Goal: Task Accomplishment & Management: Complete application form

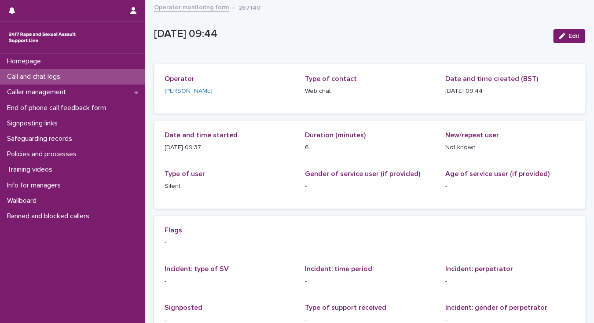
drag, startPoint x: 0, startPoint y: 0, endPoint x: 70, endPoint y: 76, distance: 103.4
click at [70, 76] on div "Call and chat logs" at bounding box center [72, 76] width 145 height 15
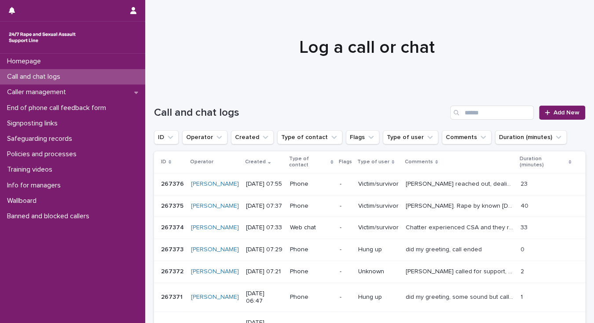
click at [463, 184] on p "[PERSON_NAME] reached out, dealing with a lot, different types of abuse over lo…" at bounding box center [461, 183] width 110 height 9
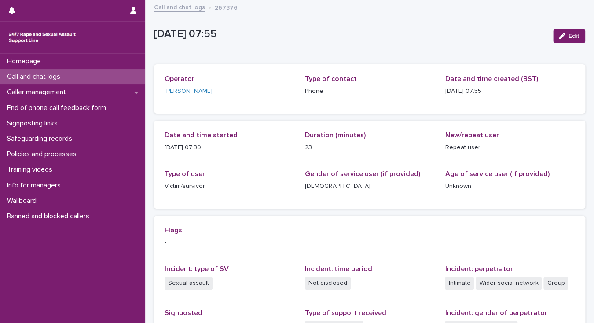
click at [49, 79] on p "Call and chat logs" at bounding box center [36, 77] width 64 height 8
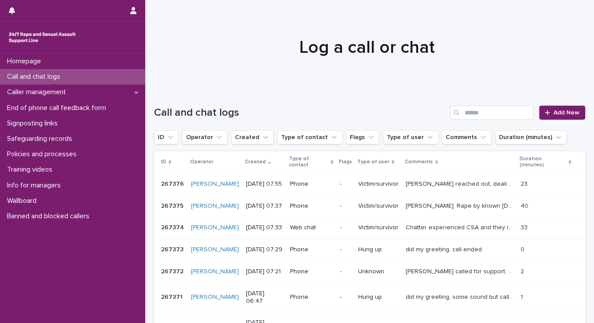
click at [95, 281] on div "Homepage Call and chat logs Caller management End of phone call feedback form S…" at bounding box center [72, 188] width 145 height 269
drag, startPoint x: 42, startPoint y: 81, endPoint x: 0, endPoint y: 185, distance: 112.4
click at [42, 81] on p "Call and chat logs" at bounding box center [36, 77] width 64 height 8
click at [561, 115] on span "Add New" at bounding box center [567, 113] width 26 height 6
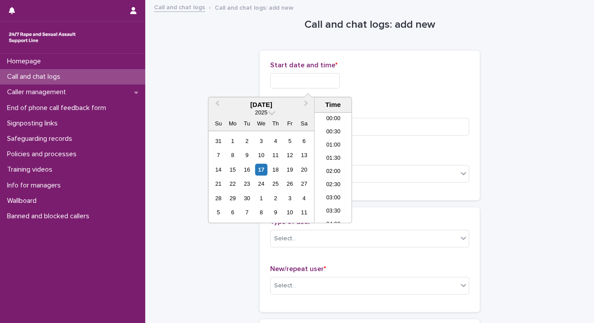
drag, startPoint x: 274, startPoint y: 79, endPoint x: 291, endPoint y: 84, distance: 18.4
click at [274, 79] on input "text" at bounding box center [305, 80] width 70 height 15
click at [334, 167] on li "08:00" at bounding box center [333, 167] width 37 height 13
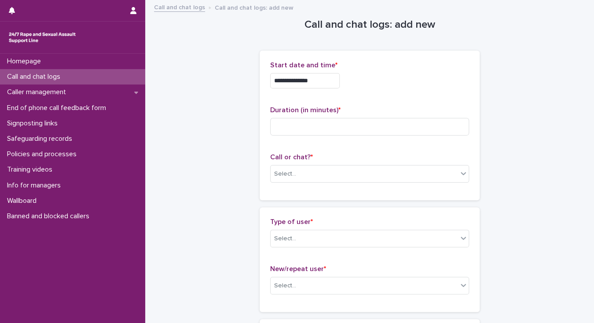
click at [318, 81] on input "**********" at bounding box center [305, 80] width 70 height 15
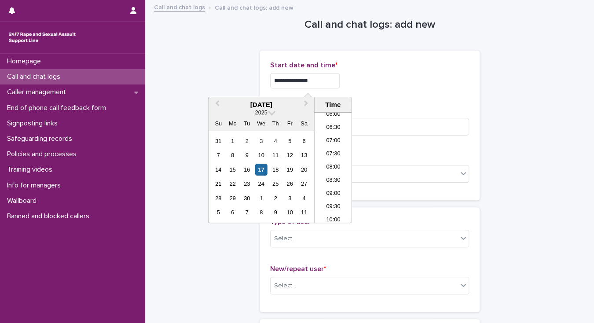
type input "**********"
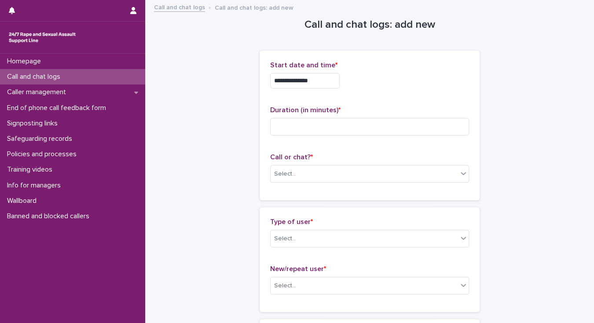
drag, startPoint x: 404, startPoint y: 89, endPoint x: 395, endPoint y: 97, distance: 12.2
click at [403, 90] on div "**********" at bounding box center [369, 78] width 199 height 34
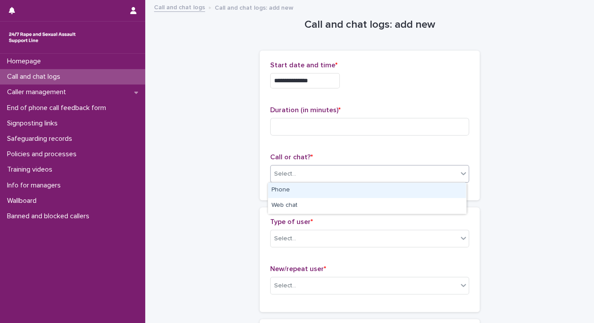
click at [297, 176] on input "text" at bounding box center [297, 173] width 1 height 7
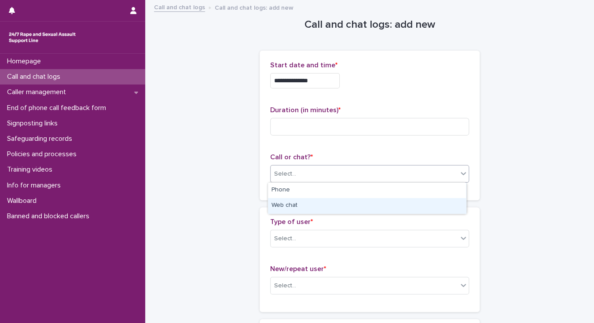
drag, startPoint x: 293, startPoint y: 197, endPoint x: 294, endPoint y: 217, distance: 19.8
click at [294, 204] on div "Web chat" at bounding box center [367, 205] width 198 height 15
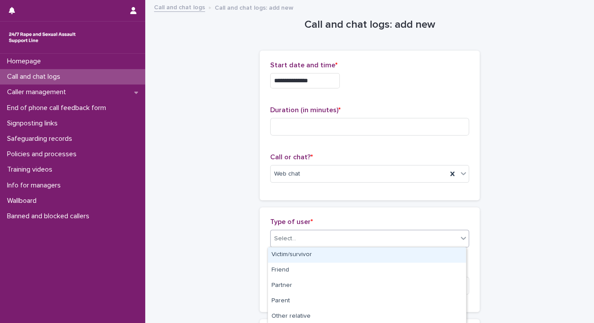
click at [297, 240] on div "Select..." at bounding box center [364, 238] width 187 height 15
click at [301, 257] on div "Victim/survivor" at bounding box center [367, 254] width 198 height 15
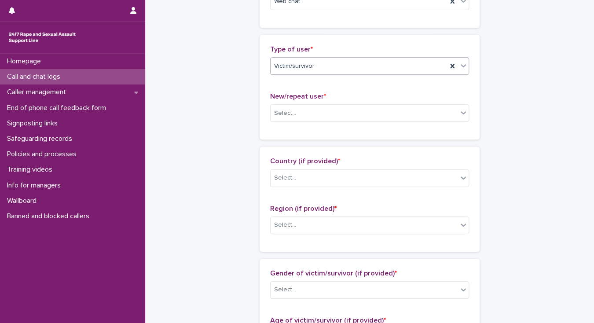
scroll to position [176, 0]
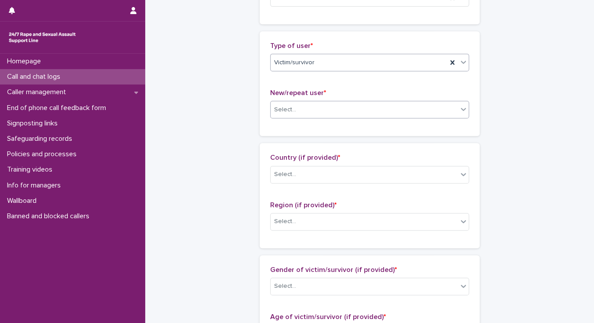
click at [296, 111] on div "Select..." at bounding box center [364, 110] width 187 height 15
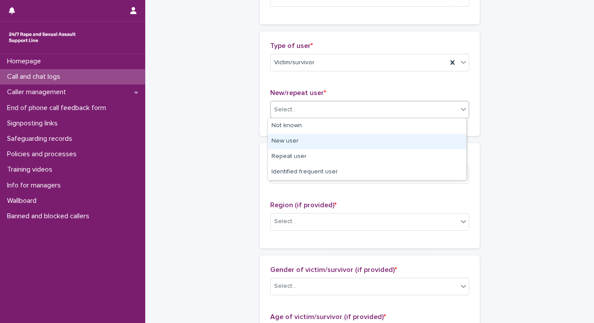
drag, startPoint x: 299, startPoint y: 139, endPoint x: 295, endPoint y: 157, distance: 17.9
click at [299, 140] on div "New user" at bounding box center [367, 141] width 198 height 15
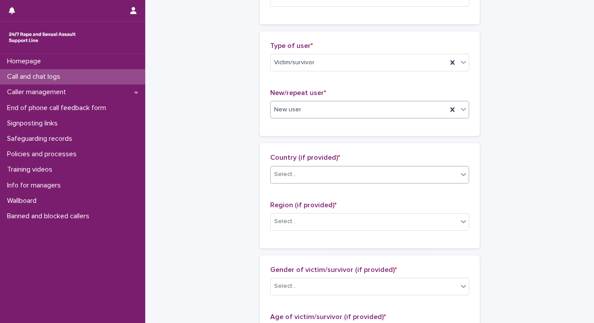
click at [297, 175] on div "Select..." at bounding box center [364, 174] width 187 height 15
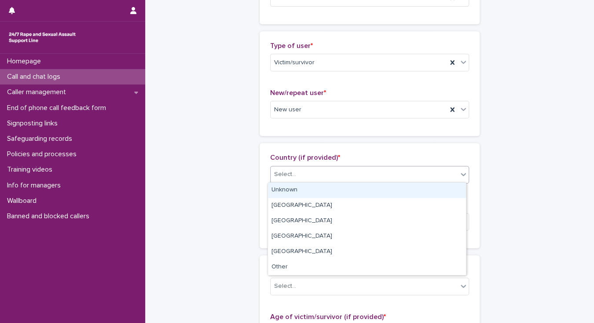
click at [298, 183] on div "Unknown" at bounding box center [367, 190] width 198 height 15
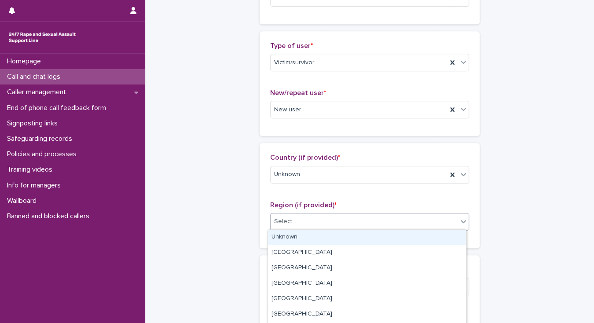
click at [306, 225] on div "Select..." at bounding box center [364, 221] width 187 height 15
click at [306, 231] on div "Unknown" at bounding box center [367, 237] width 198 height 15
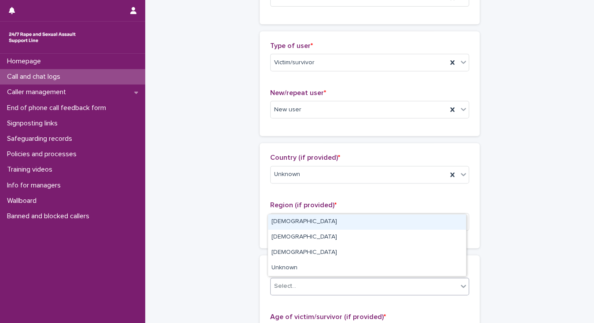
click at [306, 285] on div "Select..." at bounding box center [364, 286] width 187 height 15
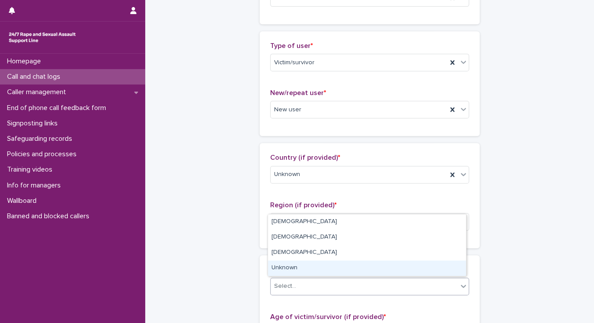
click at [302, 268] on div "Unknown" at bounding box center [367, 267] width 198 height 15
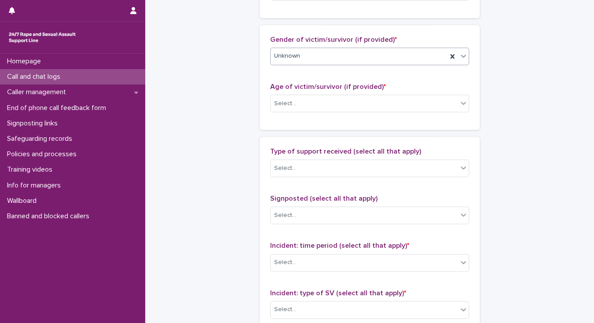
scroll to position [422, 0]
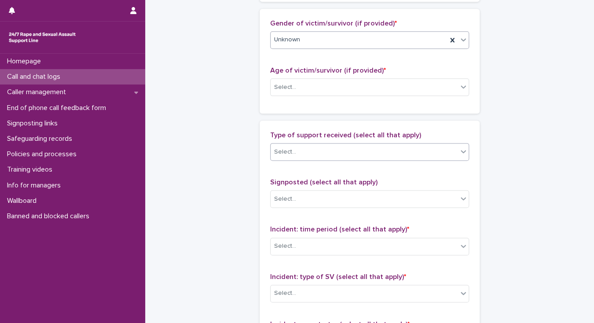
click at [314, 152] on div "Select..." at bounding box center [364, 152] width 187 height 15
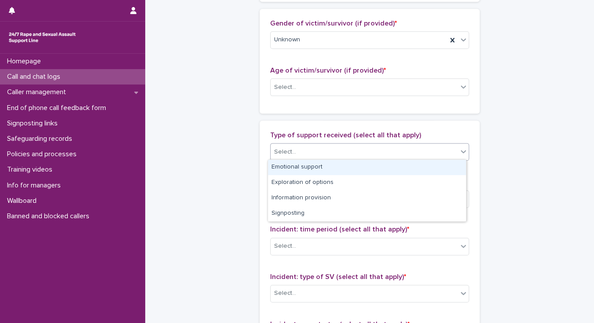
click at [315, 163] on div "Emotional support" at bounding box center [367, 167] width 198 height 15
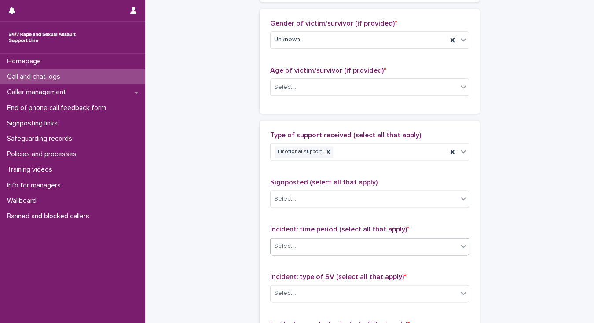
click at [276, 247] on div "Select..." at bounding box center [285, 246] width 22 height 9
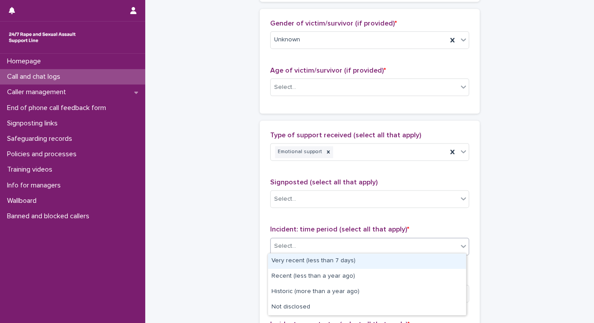
click at [286, 262] on div "Very recent (less than 7 days)" at bounding box center [367, 260] width 198 height 15
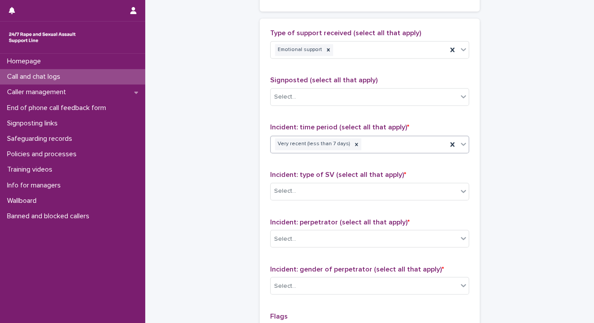
scroll to position [563, 0]
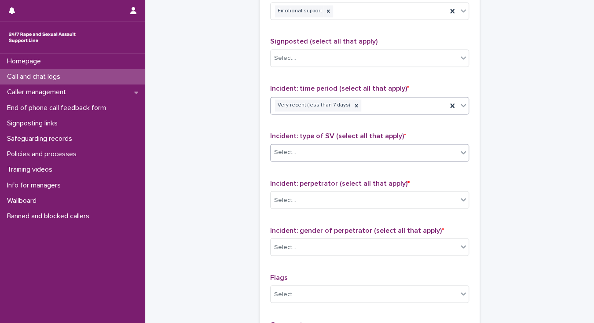
click at [301, 148] on div "Select..." at bounding box center [364, 152] width 187 height 15
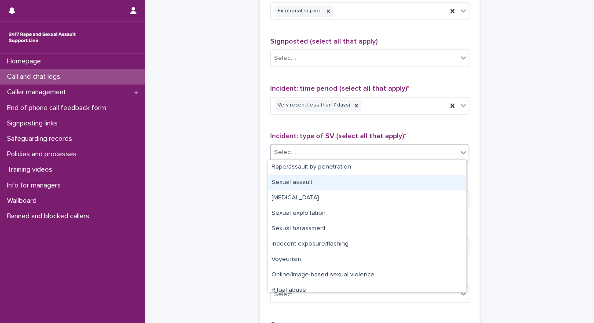
click at [304, 181] on div "Sexual assault" at bounding box center [367, 182] width 198 height 15
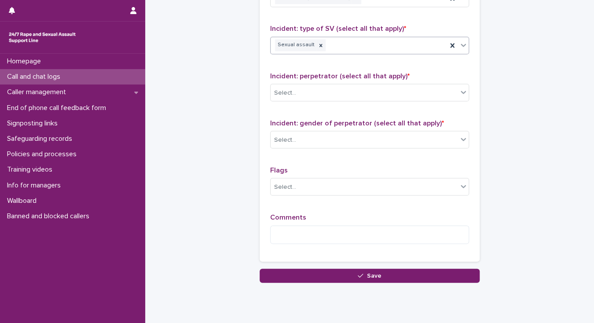
scroll to position [697, 0]
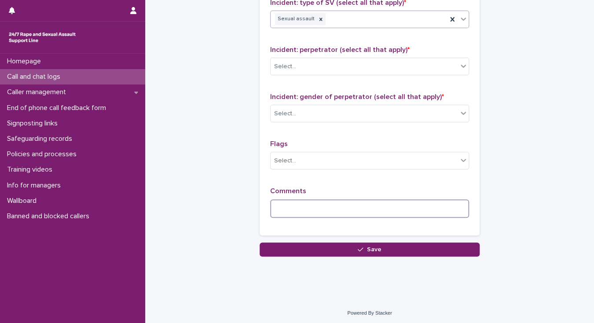
click at [287, 206] on textarea at bounding box center [369, 208] width 199 height 19
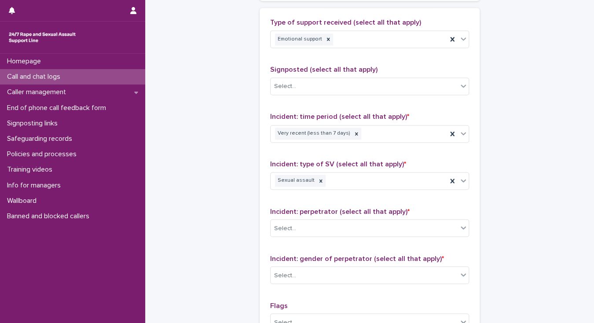
scroll to position [521, 0]
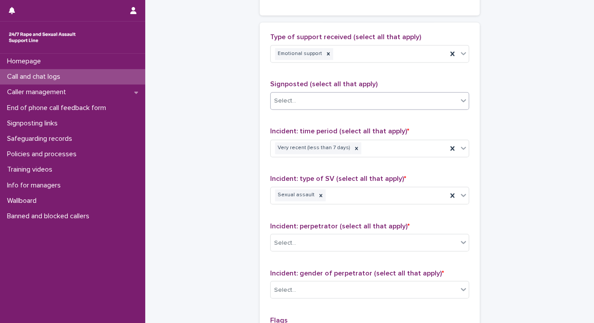
click at [276, 99] on div "Select..." at bounding box center [285, 100] width 22 height 9
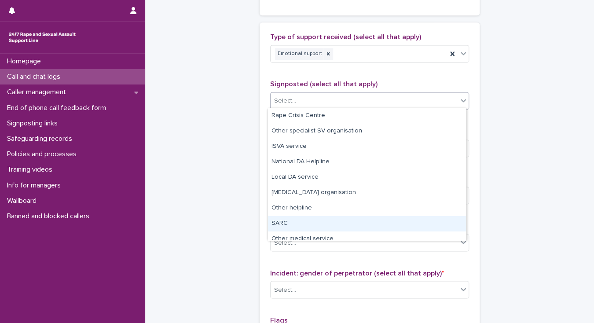
click at [292, 223] on div "SARC" at bounding box center [367, 223] width 198 height 15
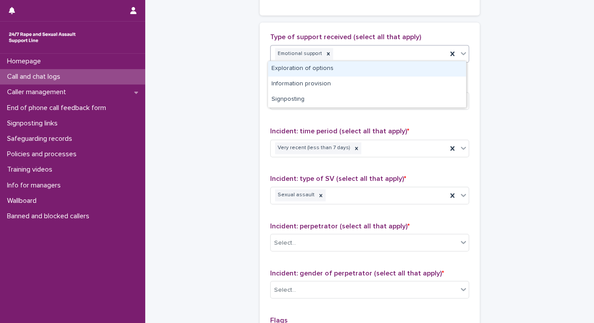
click at [336, 54] on div "Emotional support" at bounding box center [359, 53] width 176 height 15
click at [333, 68] on div "Exploration of options" at bounding box center [367, 68] width 198 height 15
click at [408, 53] on div "Emotional support Exploration of options" at bounding box center [359, 53] width 176 height 15
click at [320, 70] on div "Information provision" at bounding box center [367, 68] width 198 height 15
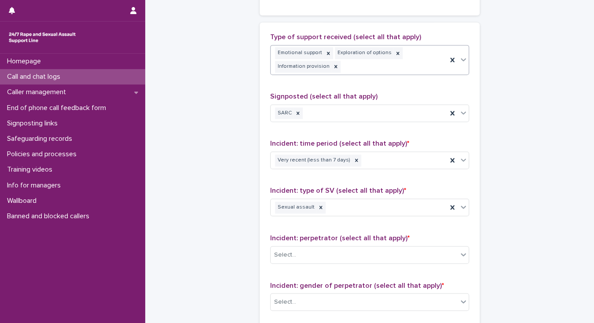
click at [348, 63] on div "Emotional support Exploration of options Information provision" at bounding box center [359, 59] width 176 height 29
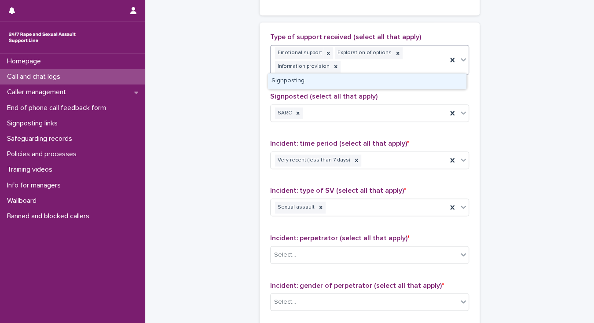
click at [345, 80] on div "Signposting" at bounding box center [367, 80] width 198 height 15
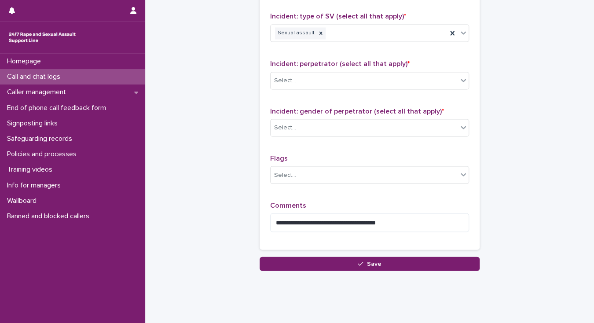
scroll to position [709, 0]
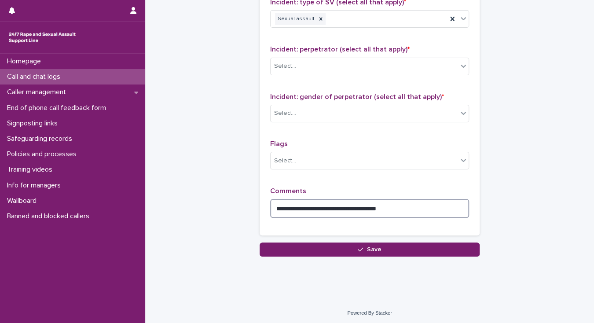
click at [407, 204] on textarea "**********" at bounding box center [369, 208] width 199 height 19
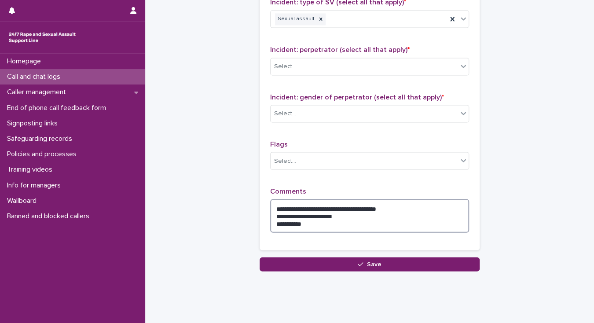
click at [273, 213] on textarea "**********" at bounding box center [369, 215] width 199 height 33
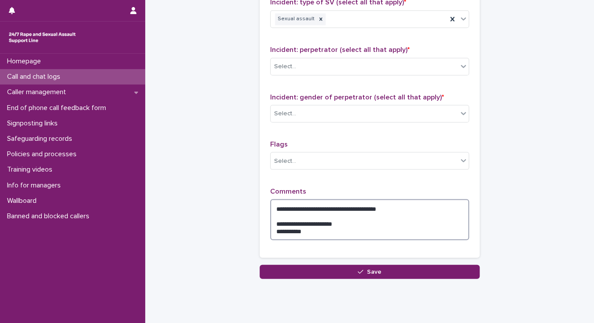
click at [412, 204] on textarea "**********" at bounding box center [369, 219] width 199 height 41
click at [300, 115] on div "Select..." at bounding box center [364, 113] width 187 height 15
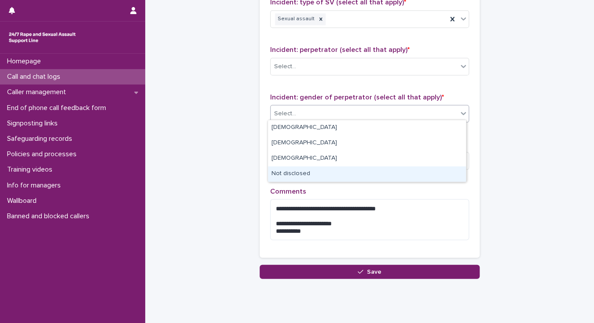
click at [301, 172] on div "Not disclosed" at bounding box center [367, 173] width 198 height 15
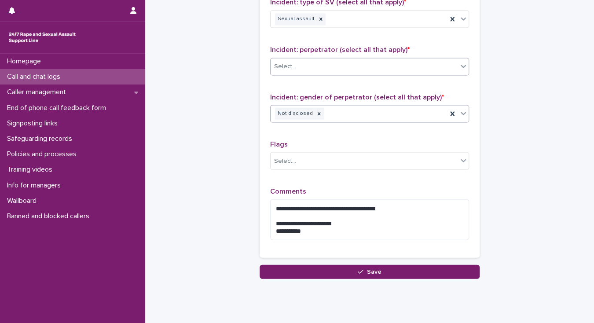
click at [301, 70] on div "Select..." at bounding box center [364, 66] width 187 height 15
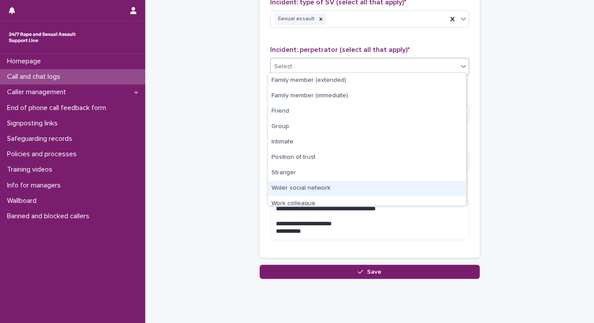
scroll to position [37, 0]
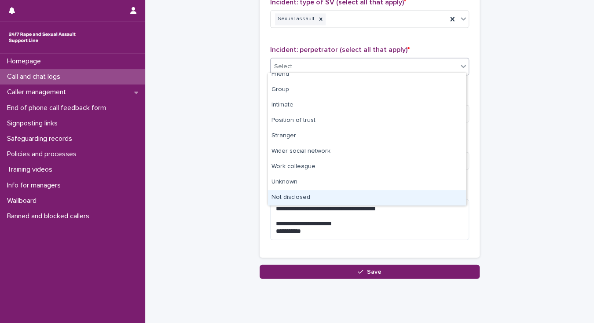
click at [289, 192] on div "Not disclosed" at bounding box center [367, 197] width 198 height 15
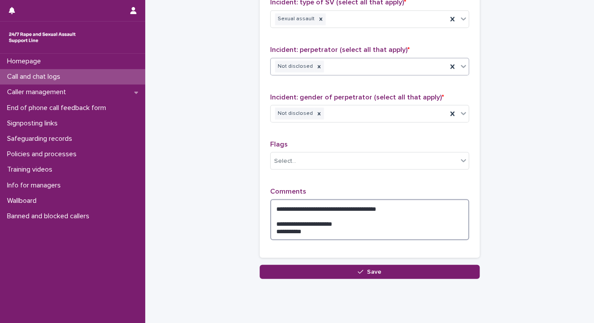
click at [394, 205] on textarea "**********" at bounding box center [369, 219] width 199 height 41
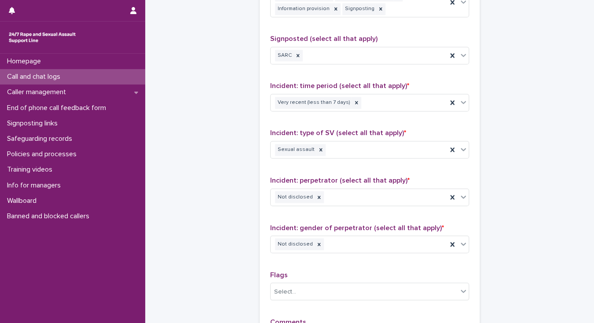
scroll to position [568, 0]
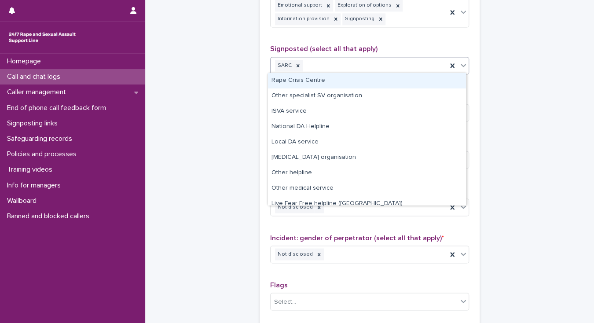
click at [353, 63] on div "SARC" at bounding box center [359, 65] width 176 height 15
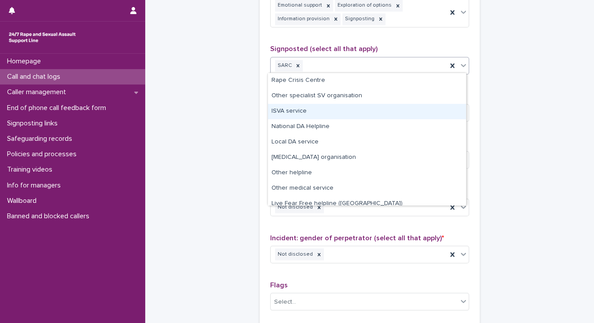
click at [304, 113] on div "ISVA service" at bounding box center [367, 111] width 198 height 15
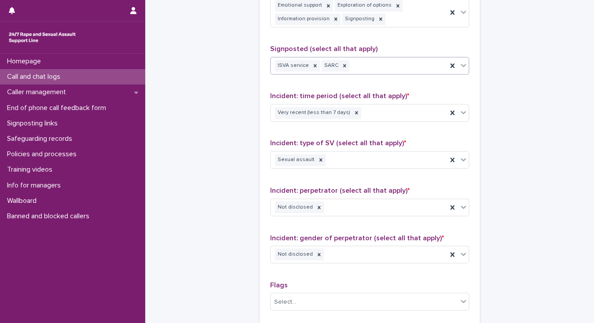
click at [398, 66] on div "ISVA service SARC" at bounding box center [359, 65] width 176 height 15
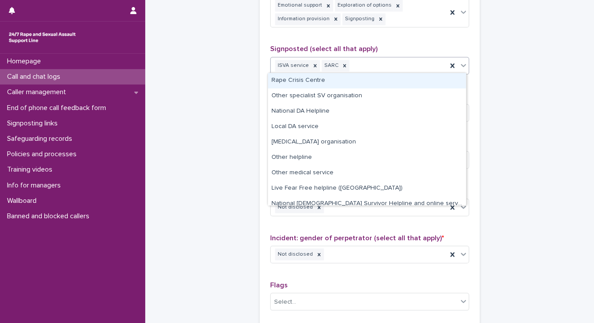
click at [393, 79] on div "Rape Crisis Centre" at bounding box center [367, 80] width 198 height 15
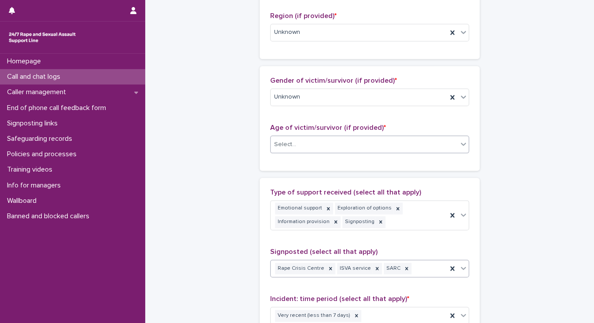
scroll to position [357, 0]
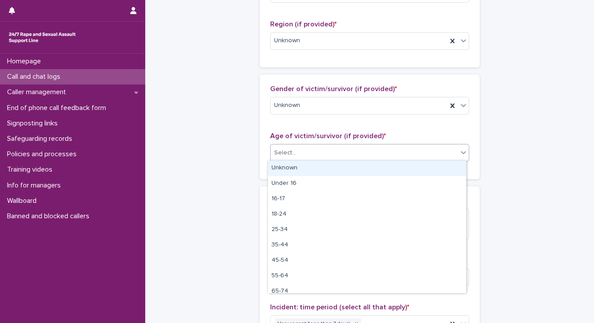
click at [279, 152] on div "Select..." at bounding box center [285, 152] width 22 height 9
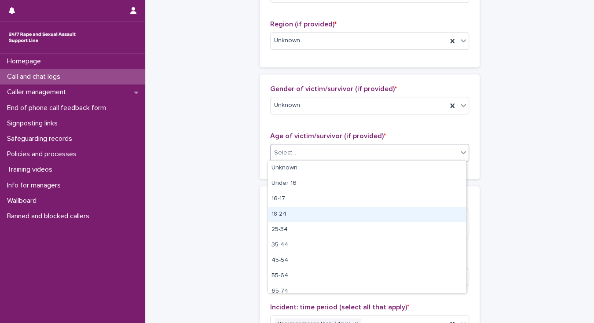
click at [282, 212] on div "18-24" at bounding box center [367, 214] width 198 height 15
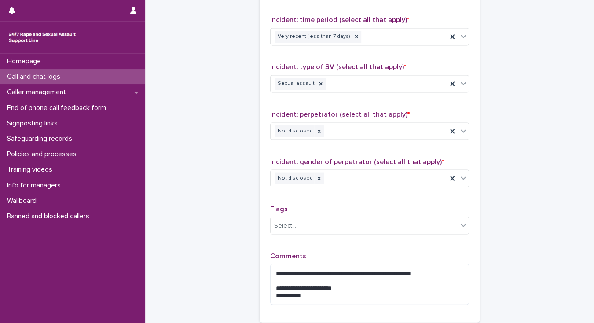
scroll to position [709, 0]
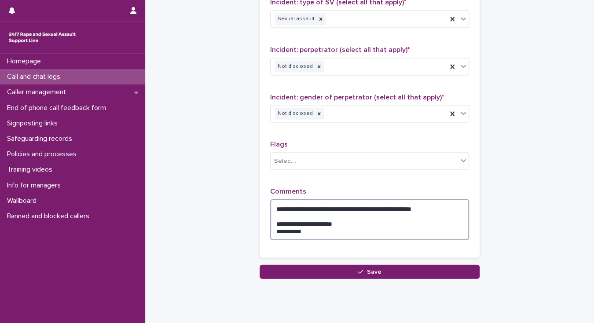
click at [444, 205] on textarea "**********" at bounding box center [369, 219] width 199 height 41
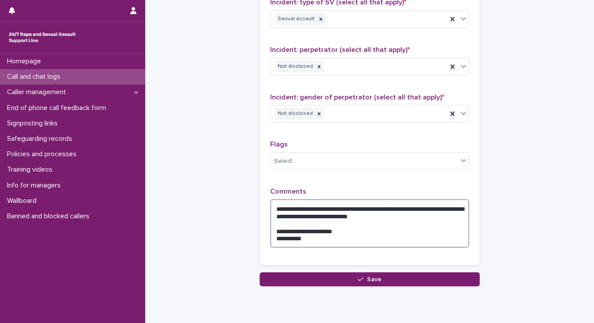
drag, startPoint x: 305, startPoint y: 236, endPoint x: 272, endPoint y: 223, distance: 35.8
click at [272, 223] on textarea "**********" at bounding box center [369, 223] width 199 height 48
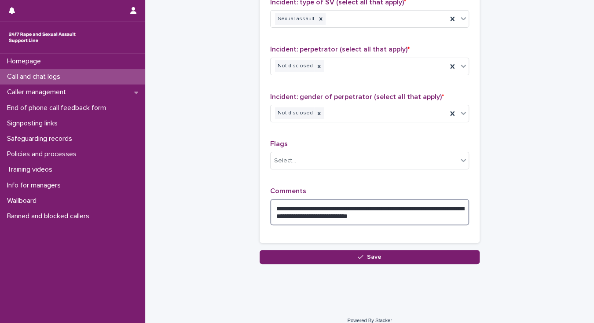
type textarea "**********"
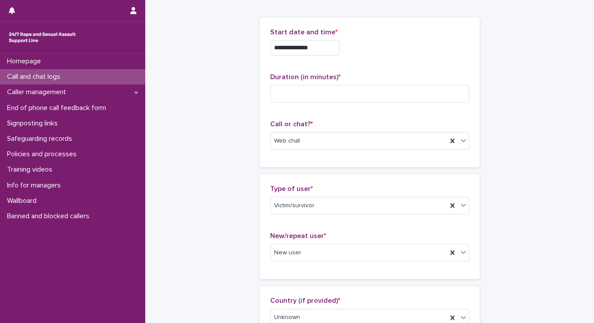
scroll to position [0, 0]
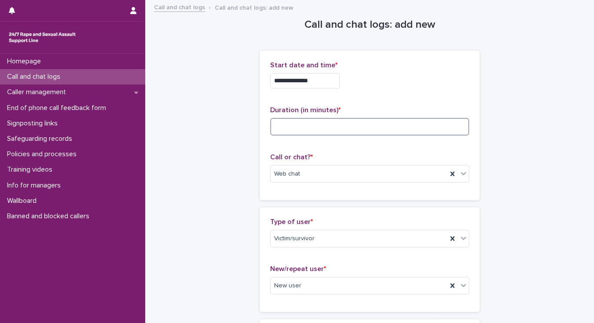
click at [275, 124] on input at bounding box center [369, 127] width 199 height 18
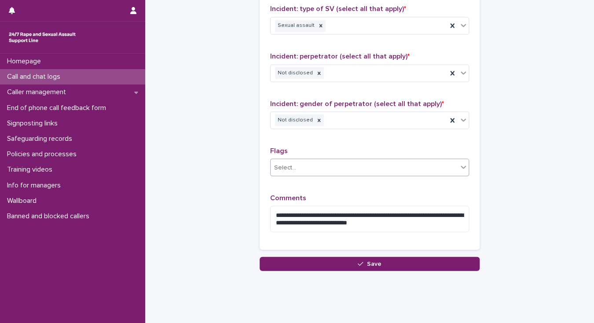
scroll to position [716, 0]
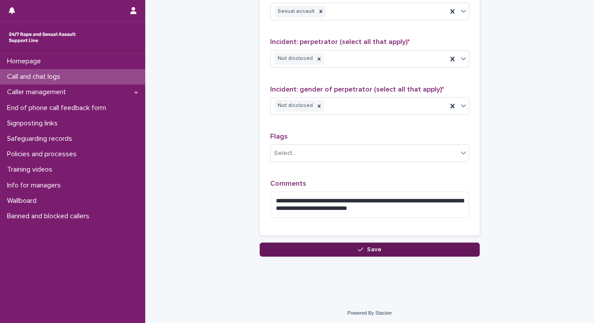
type input "**"
click at [375, 247] on span "Save" at bounding box center [374, 249] width 15 height 6
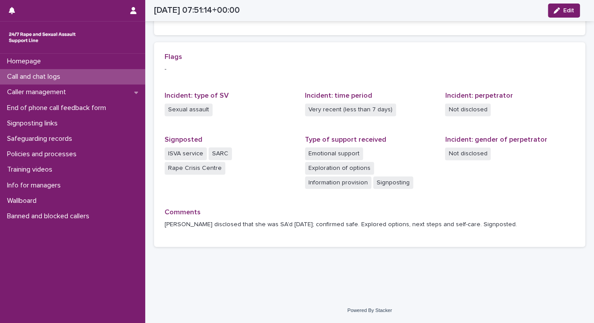
scroll to position [159, 0]
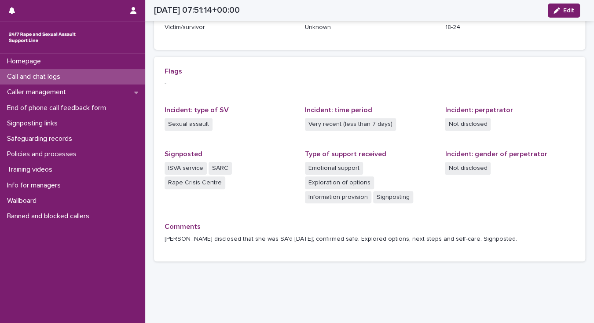
click at [70, 77] on div "Call and chat logs" at bounding box center [72, 76] width 145 height 15
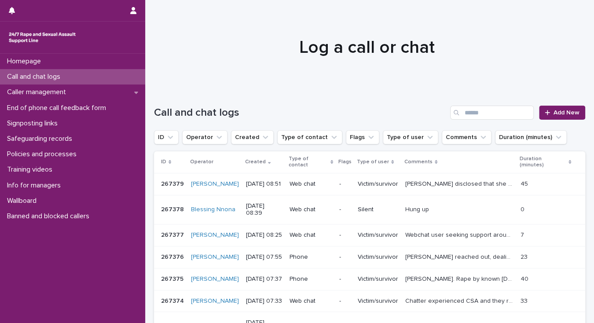
click at [448, 237] on p "Webchat user seeking support around blackmailing from stranger to send images t…" at bounding box center [460, 234] width 110 height 9
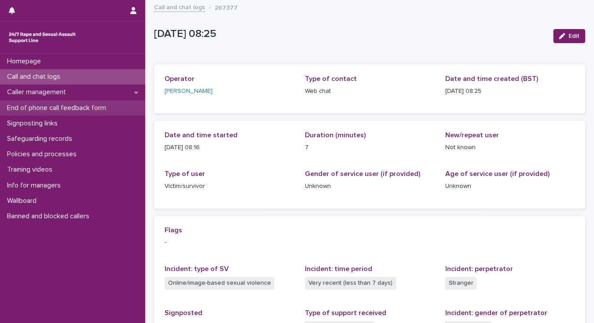
click at [32, 106] on p "End of phone call feedback form" at bounding box center [59, 108] width 110 height 8
